Goal: Transaction & Acquisition: Purchase product/service

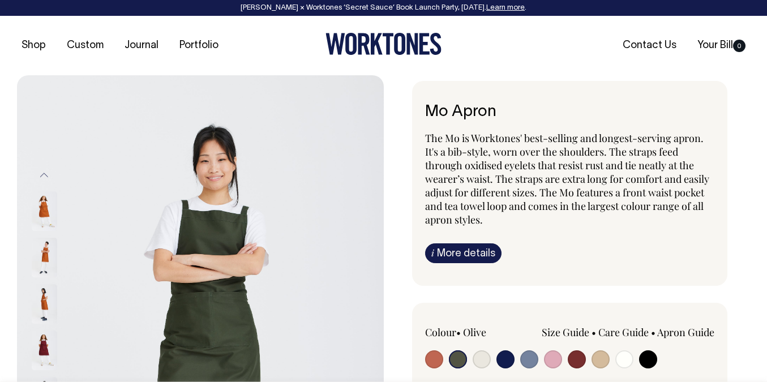
select select "Olive"
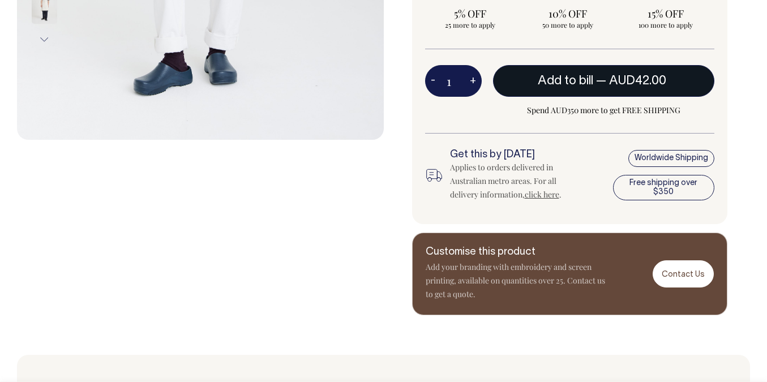
scroll to position [486, 0]
click at [589, 85] on span "Add to bill" at bounding box center [565, 80] width 55 height 11
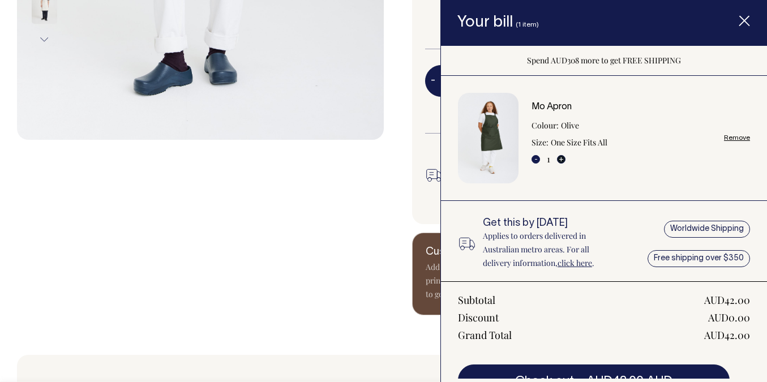
click at [563, 160] on button "+" at bounding box center [561, 159] width 8 height 8
click at [564, 160] on button "+" at bounding box center [561, 159] width 8 height 8
type input "2"
click at [561, 160] on button "+" at bounding box center [561, 159] width 8 height 8
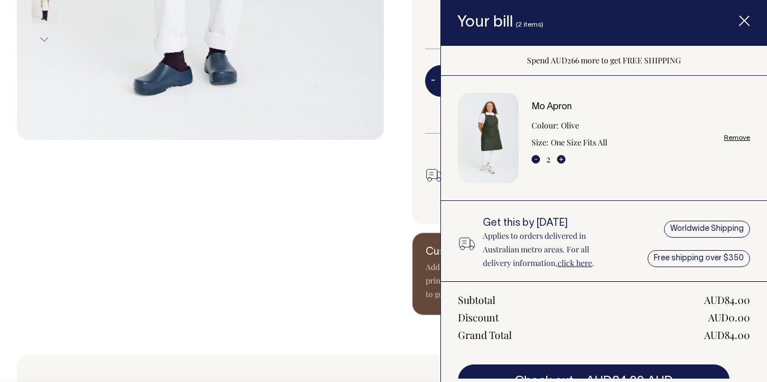
click at [561, 160] on button "+" at bounding box center [561, 159] width 8 height 8
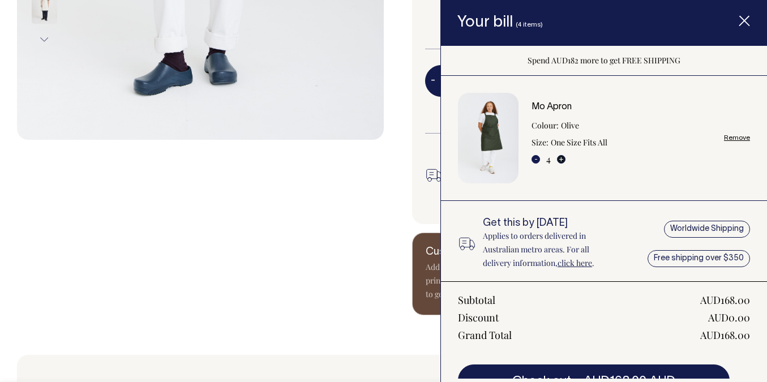
click at [562, 162] on button "+" at bounding box center [561, 159] width 8 height 8
type input "5"
click at [561, 161] on button "+" at bounding box center [561, 159] width 8 height 8
type input "6"
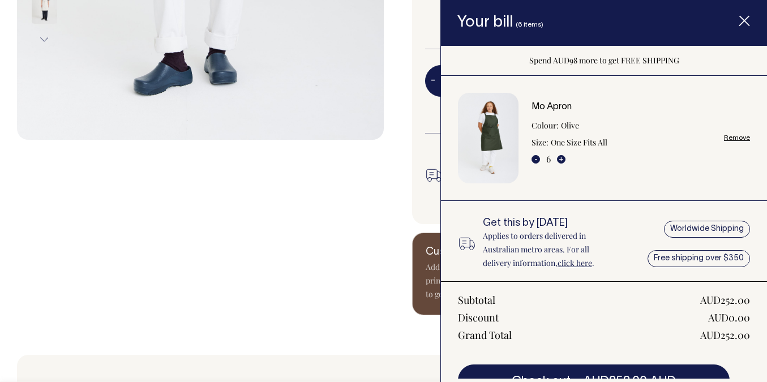
click at [561, 161] on button "+" at bounding box center [561, 159] width 8 height 8
type input "8"
click at [561, 161] on button "+" at bounding box center [561, 159] width 8 height 8
type input "9"
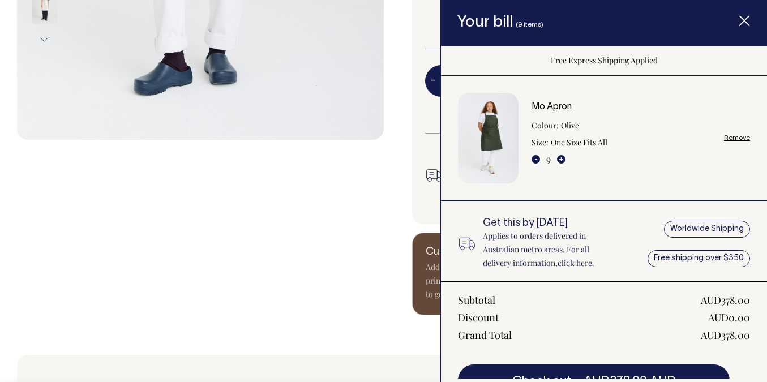
click at [561, 161] on button "+" at bounding box center [561, 159] width 8 height 8
type input "10"
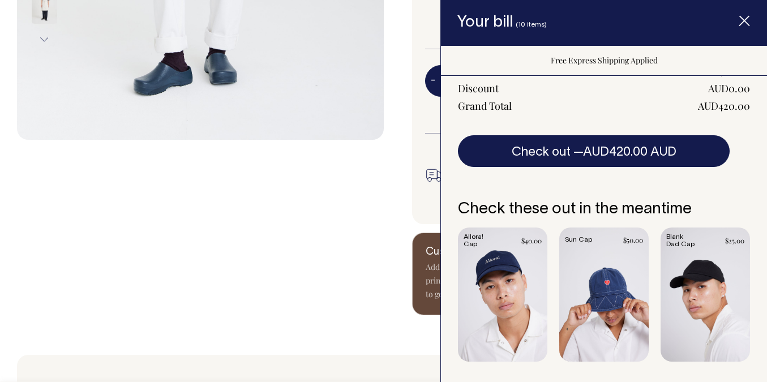
scroll to position [229, 0]
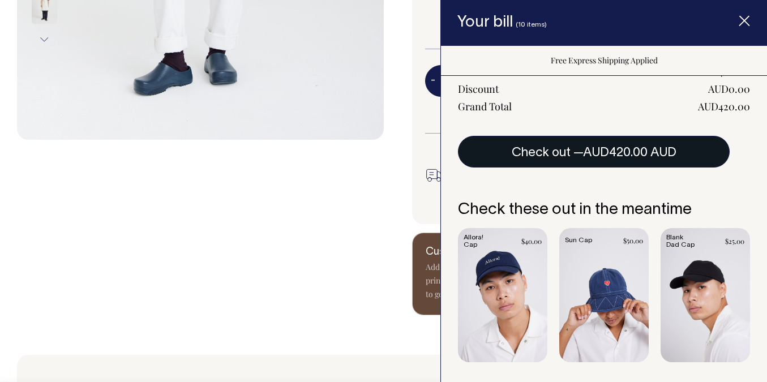
click at [601, 149] on span "AUD420.00 AUD" at bounding box center [629, 152] width 93 height 11
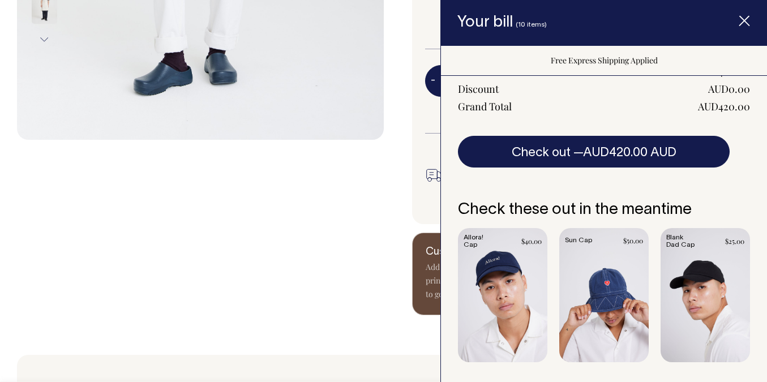
drag, startPoint x: 608, startPoint y: 129, endPoint x: 604, endPoint y: 135, distance: 7.4
click at [608, 129] on div "Subtotal AUD420.00 Discount AUD0.00 Grand Total AUD420.00 Check out — AUD420.00…" at bounding box center [604, 110] width 326 height 115
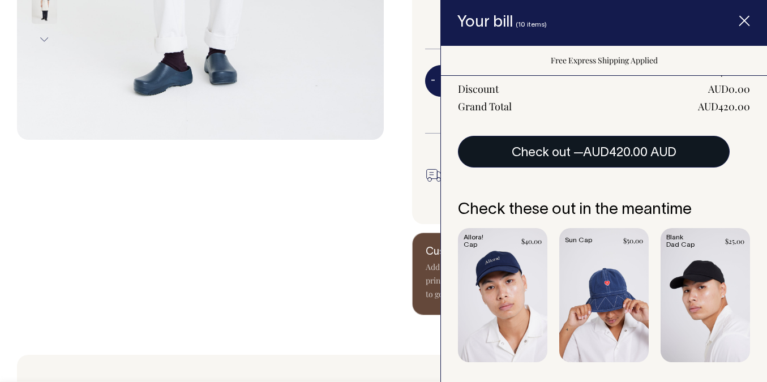
click at [600, 149] on span "AUD420.00 AUD" at bounding box center [629, 152] width 93 height 11
